Goal: Check status

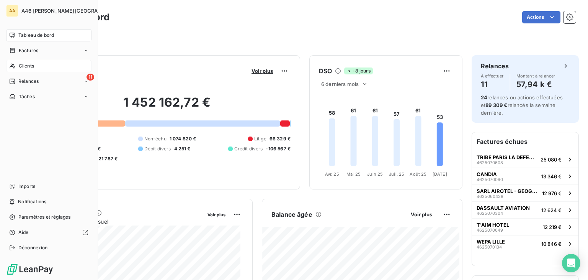
click at [22, 66] on span "Clients" at bounding box center [26, 65] width 15 height 7
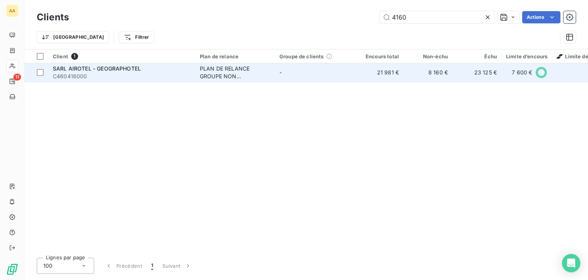
type input "4160"
click at [230, 66] on div "PLAN DE RELANCE GROUPE NON AUTOMATIQUE" at bounding box center [235, 72] width 70 height 15
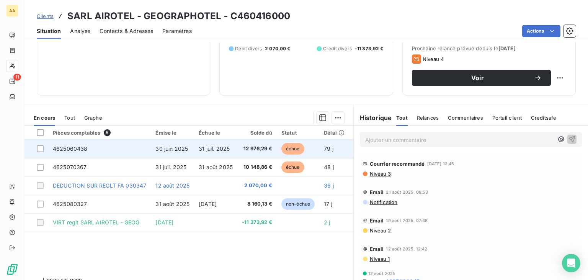
scroll to position [116, 0]
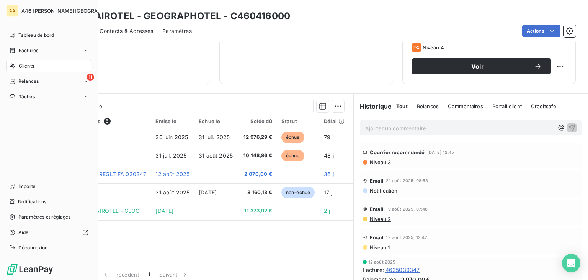
click at [17, 65] on div "Clients" at bounding box center [48, 66] width 85 height 12
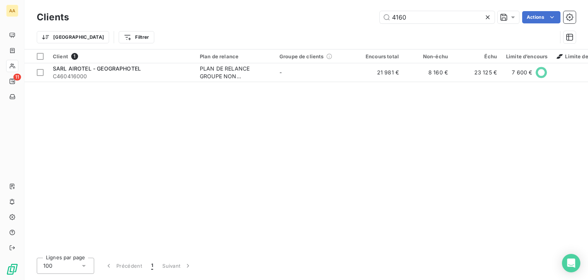
drag, startPoint x: 411, startPoint y: 19, endPoint x: 367, endPoint y: 19, distance: 43.7
click at [367, 19] on div "4160 Actions" at bounding box center [327, 17] width 498 height 12
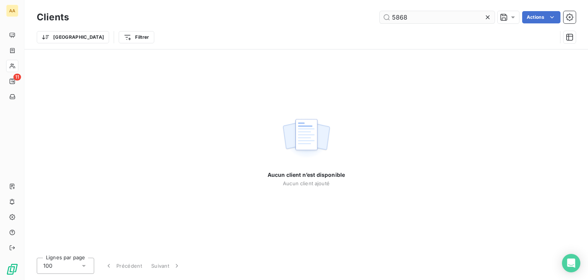
drag, startPoint x: 418, startPoint y: 16, endPoint x: 387, endPoint y: 20, distance: 31.3
click at [387, 20] on input "5868" at bounding box center [437, 17] width 115 height 12
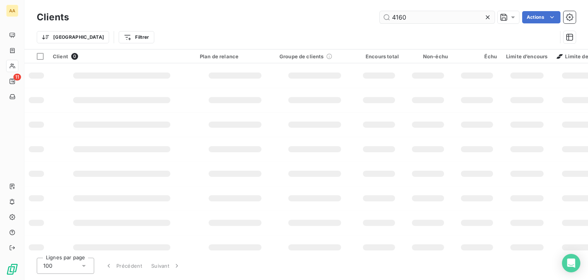
type input "4160"
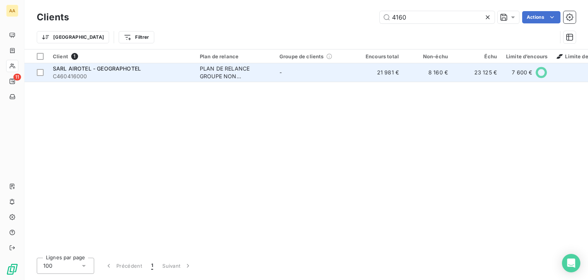
click at [156, 73] on span "C460416000" at bounding box center [122, 76] width 138 height 8
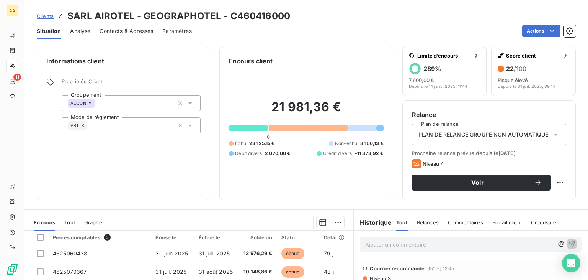
click at [277, 179] on div "21 981,36 € 0 Échu 23 125,15 € Non-échu 8 160,13 € Débit divers 2 070,00 € Créd…" at bounding box center [306, 128] width 154 height 125
